Goal: Information Seeking & Learning: Learn about a topic

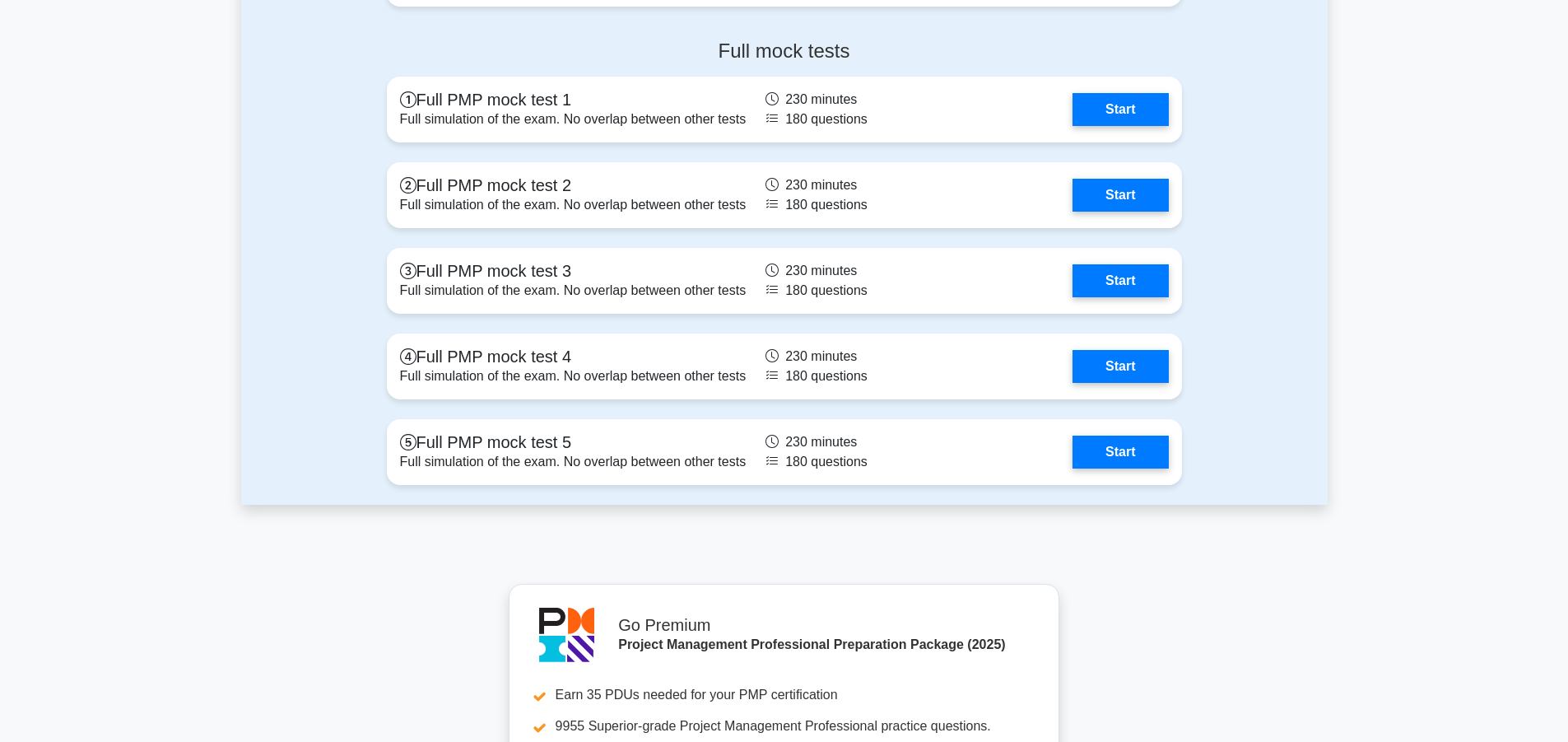
scroll to position [4774, 0]
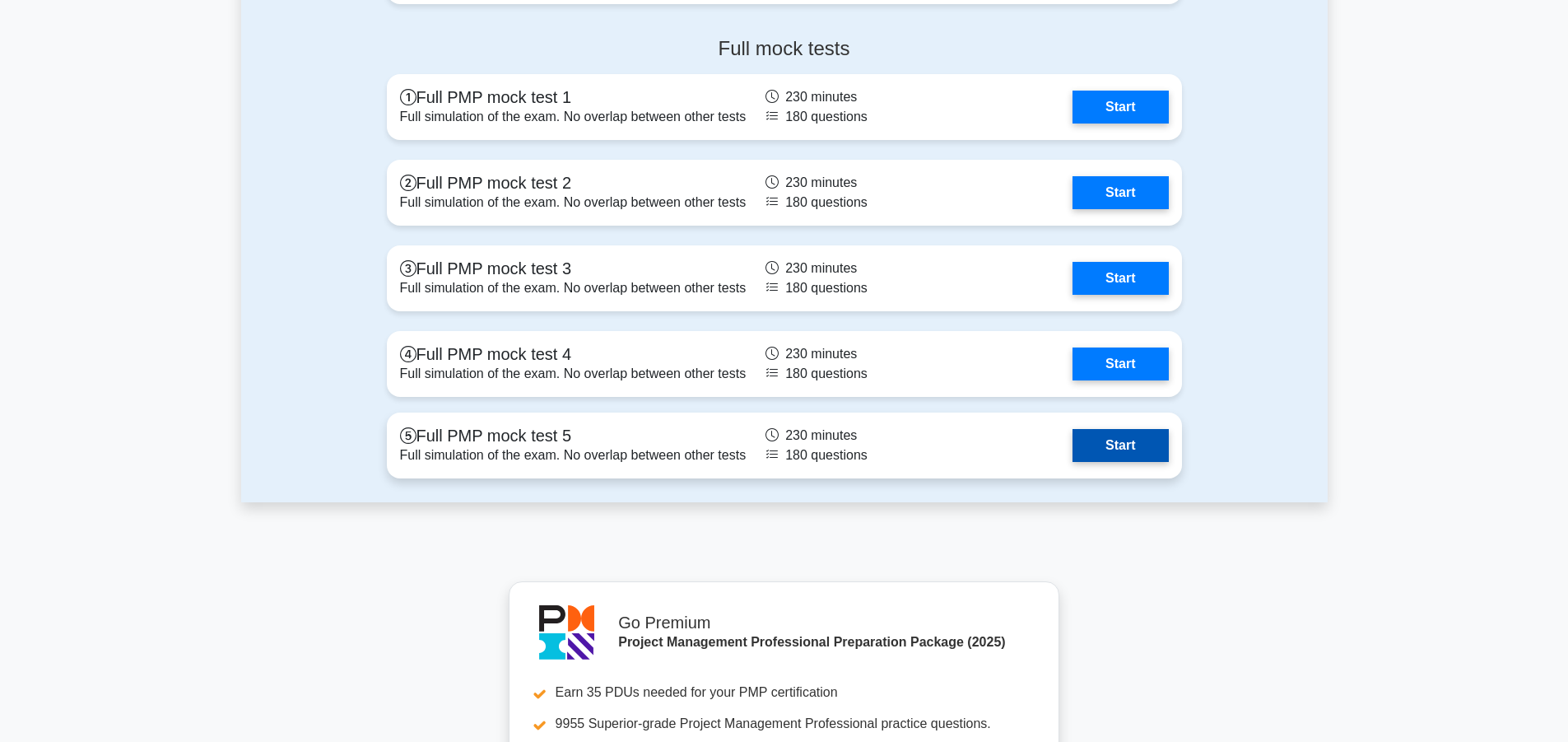
click at [1114, 442] on link "Start" at bounding box center [1120, 444] width 95 height 33
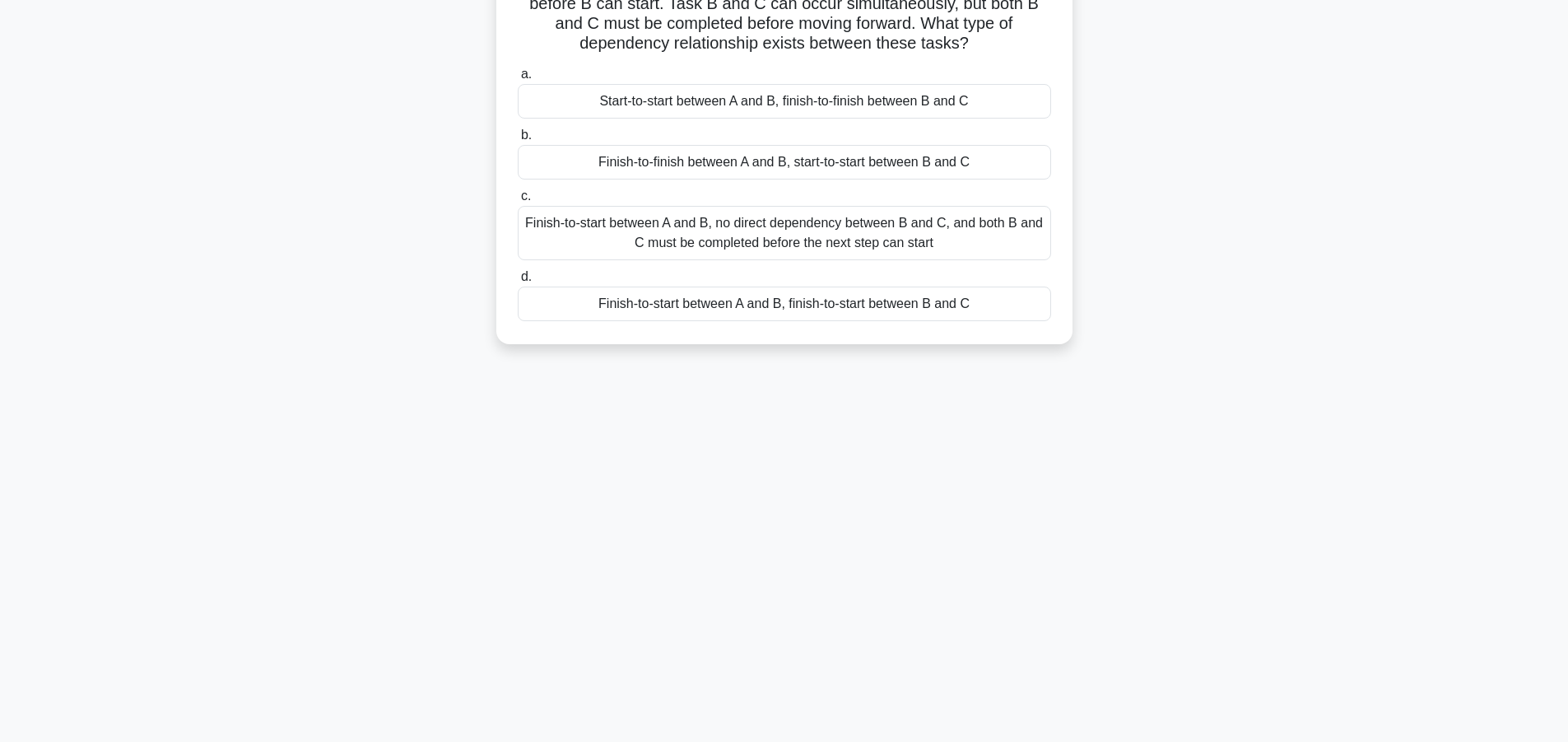
scroll to position [148, 0]
